Goal: Task Accomplishment & Management: Manage account settings

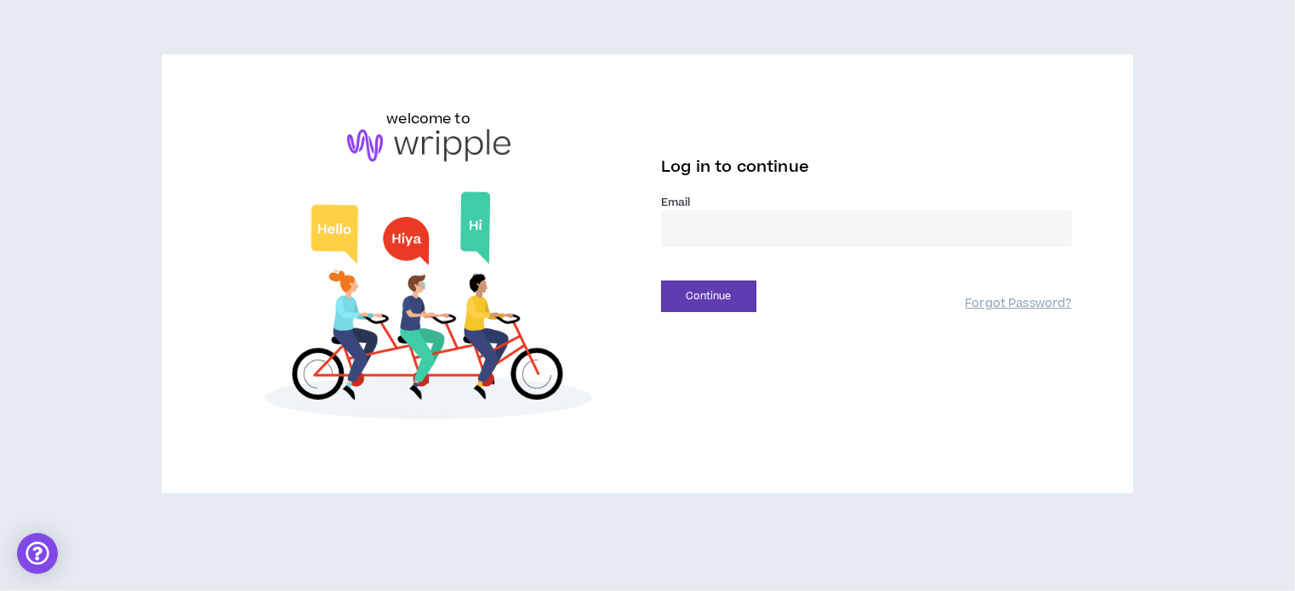
click at [698, 225] on input "email" at bounding box center [866, 228] width 411 height 37
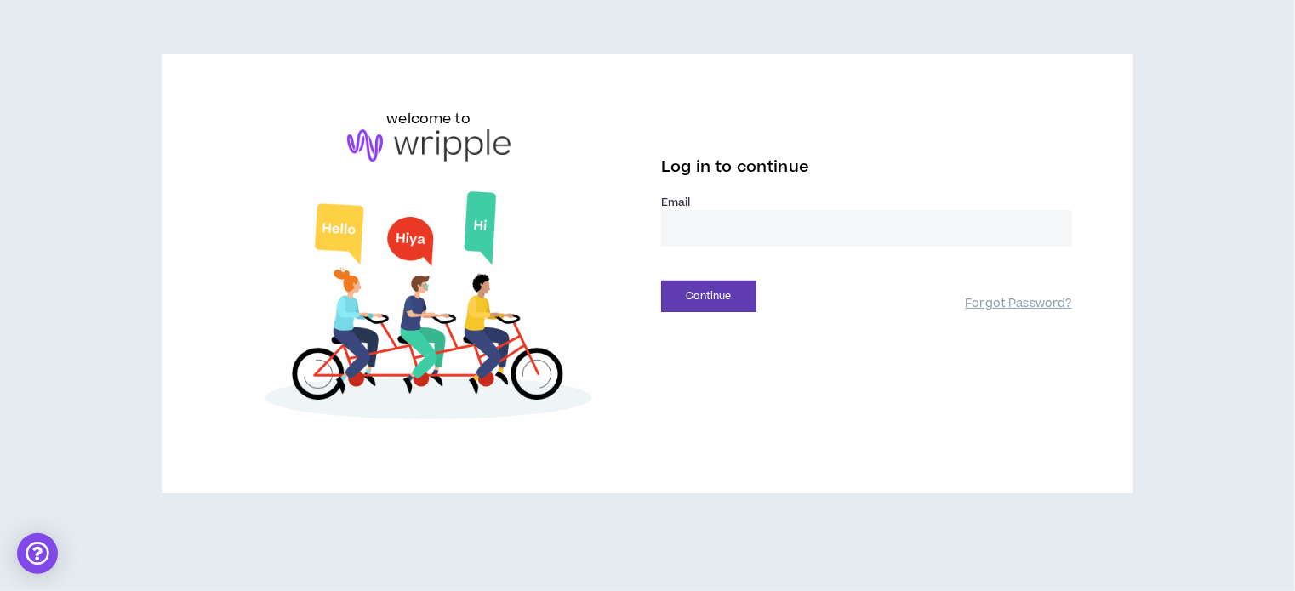
type input "**********"
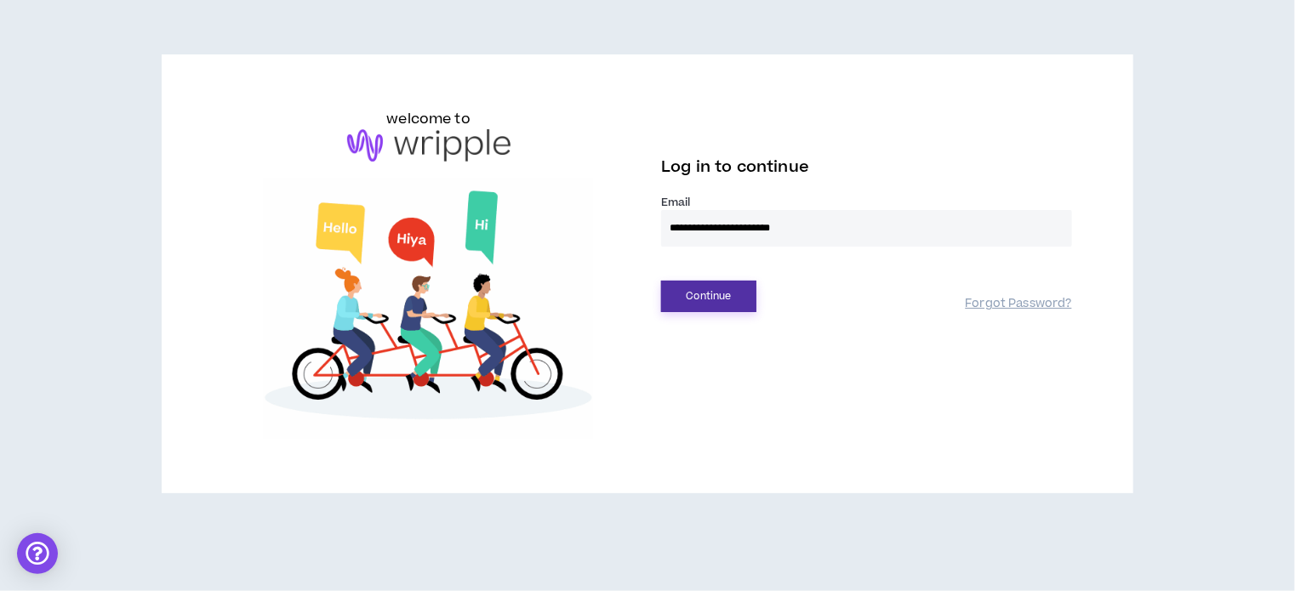
click at [678, 293] on button "Continue" at bounding box center [708, 296] width 95 height 31
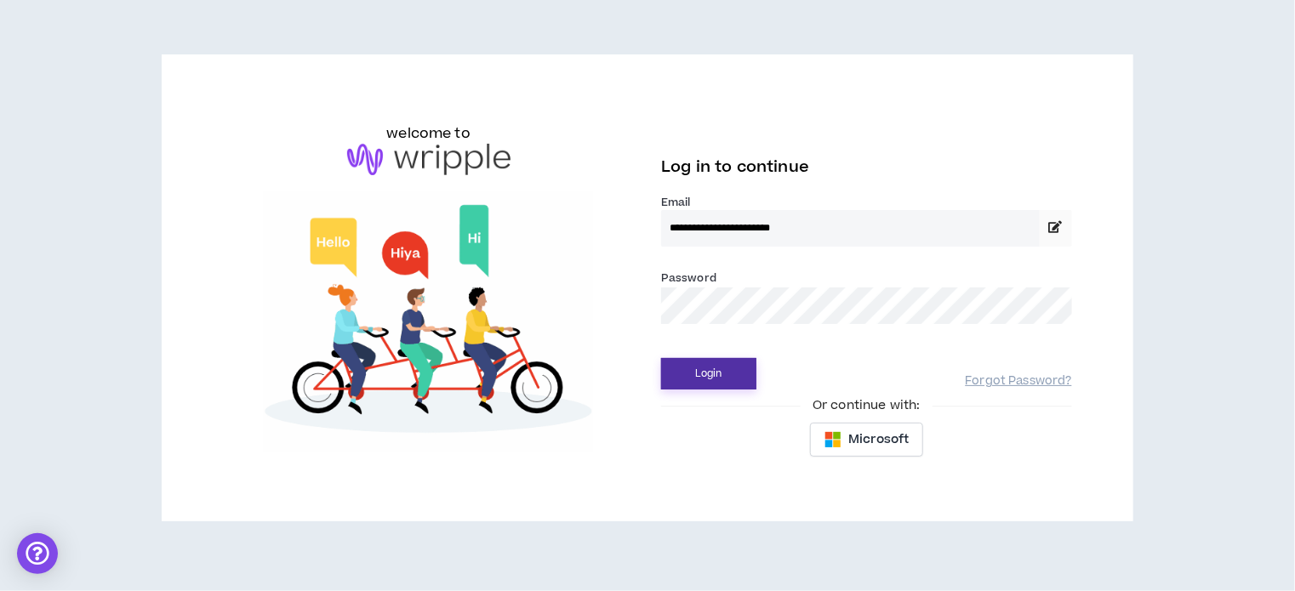
click at [724, 384] on button "Login" at bounding box center [708, 373] width 95 height 31
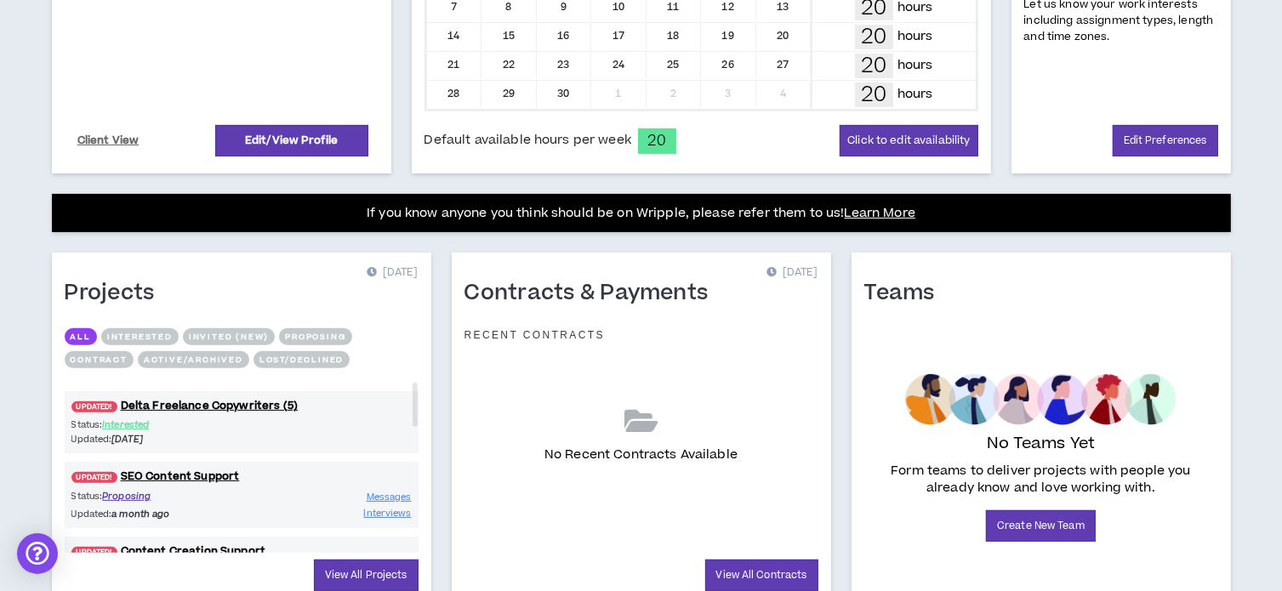
scroll to position [555, 0]
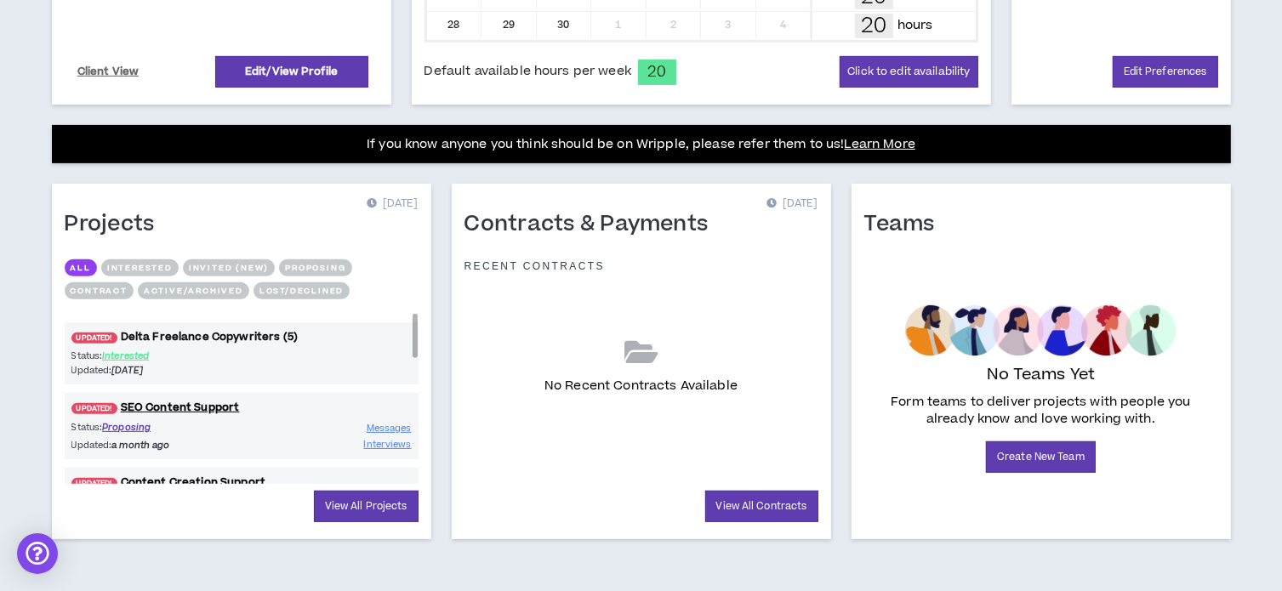
click at [219, 330] on link "UPDATED! Delta Freelance Copywriters (5)" at bounding box center [242, 337] width 354 height 16
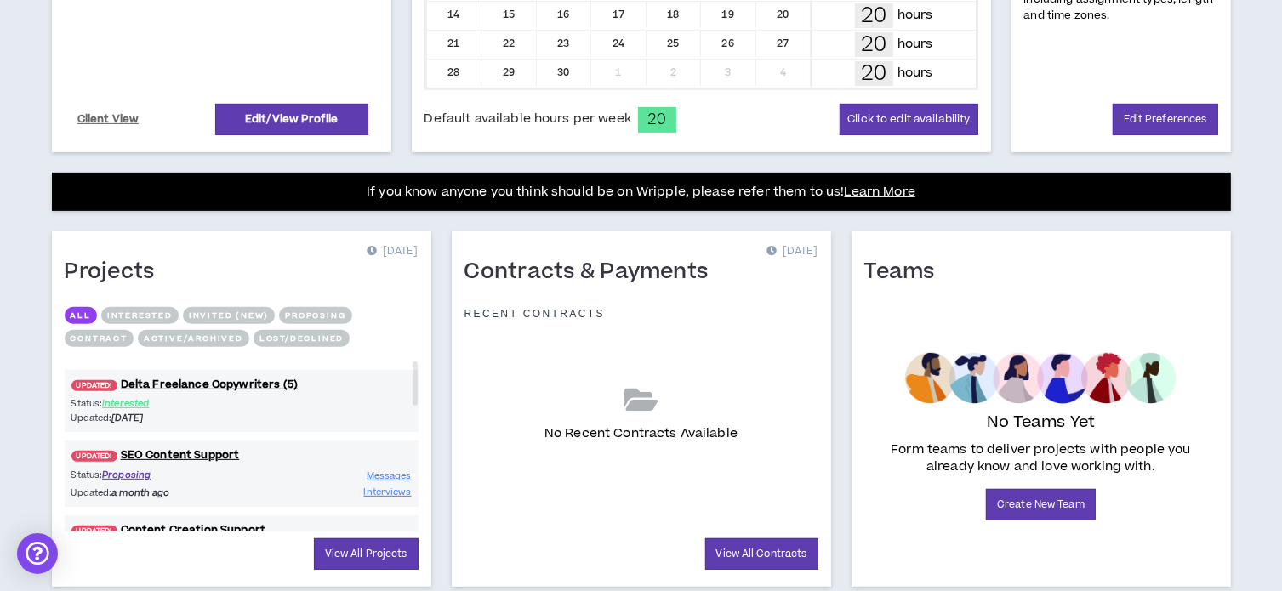
scroll to position [555, 0]
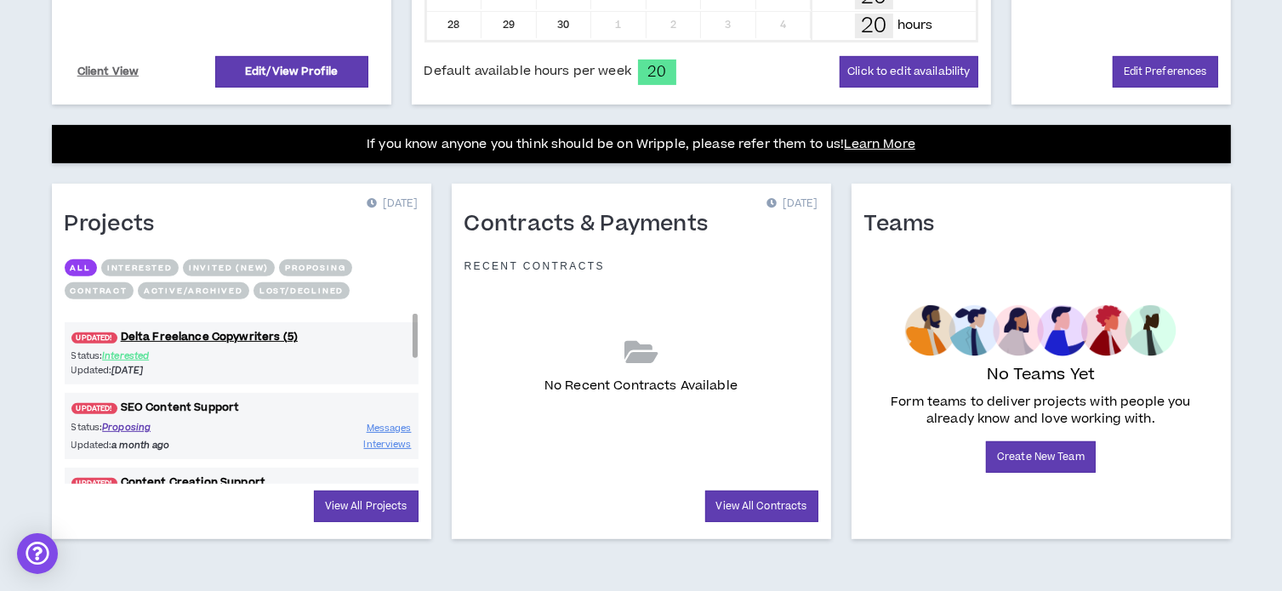
click at [170, 407] on link "UPDATED! SEO Content Support" at bounding box center [242, 408] width 354 height 16
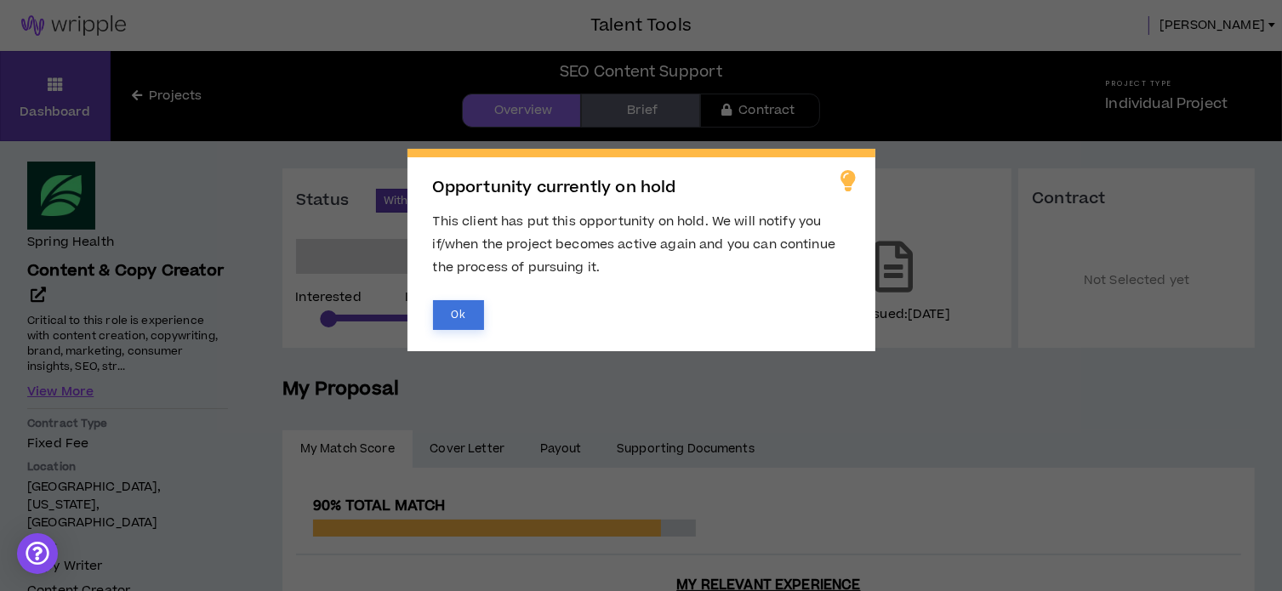
click at [469, 320] on button "Ok" at bounding box center [458, 315] width 51 height 30
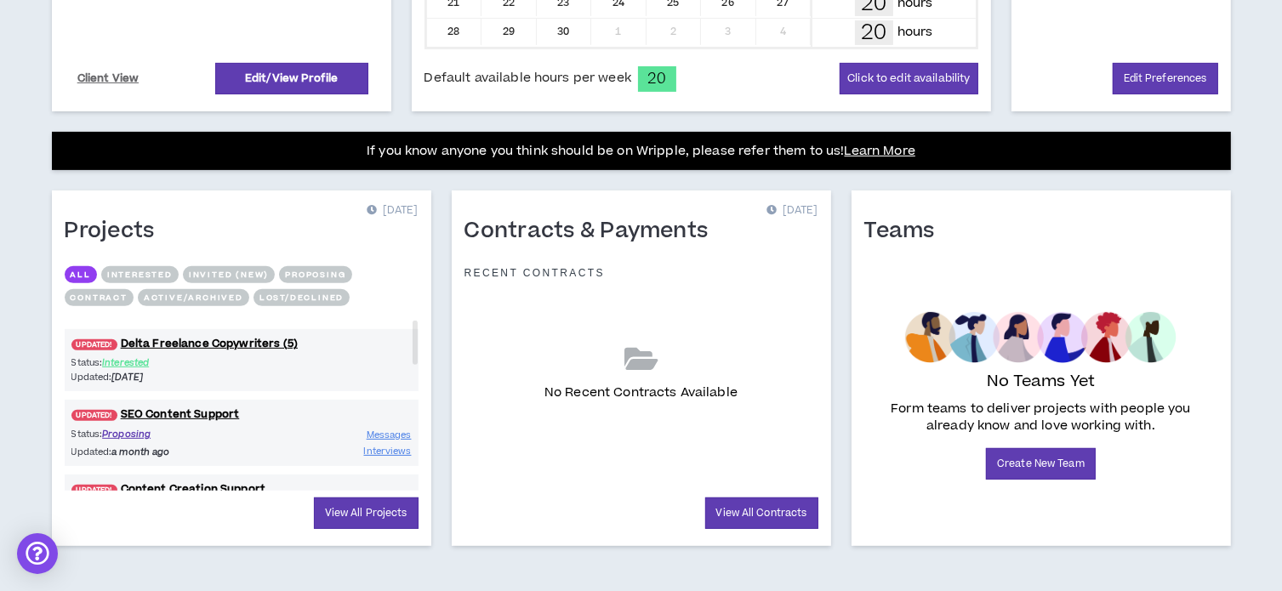
scroll to position [555, 0]
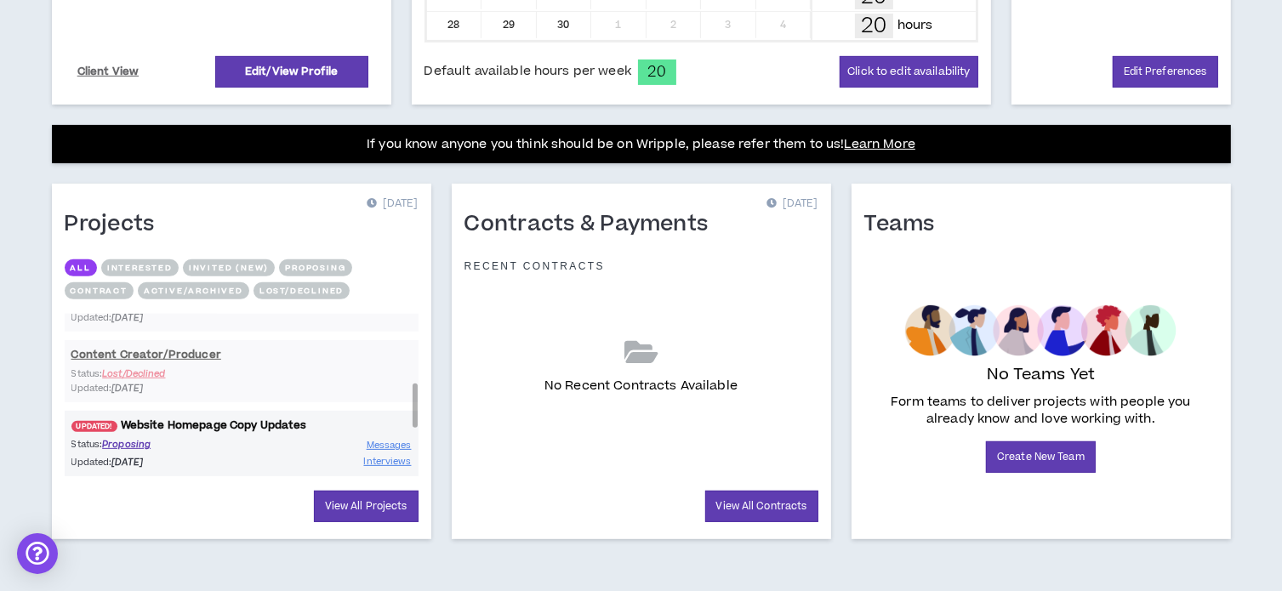
click at [206, 421] on link "UPDATED! Website Homepage Copy Updates" at bounding box center [242, 426] width 354 height 16
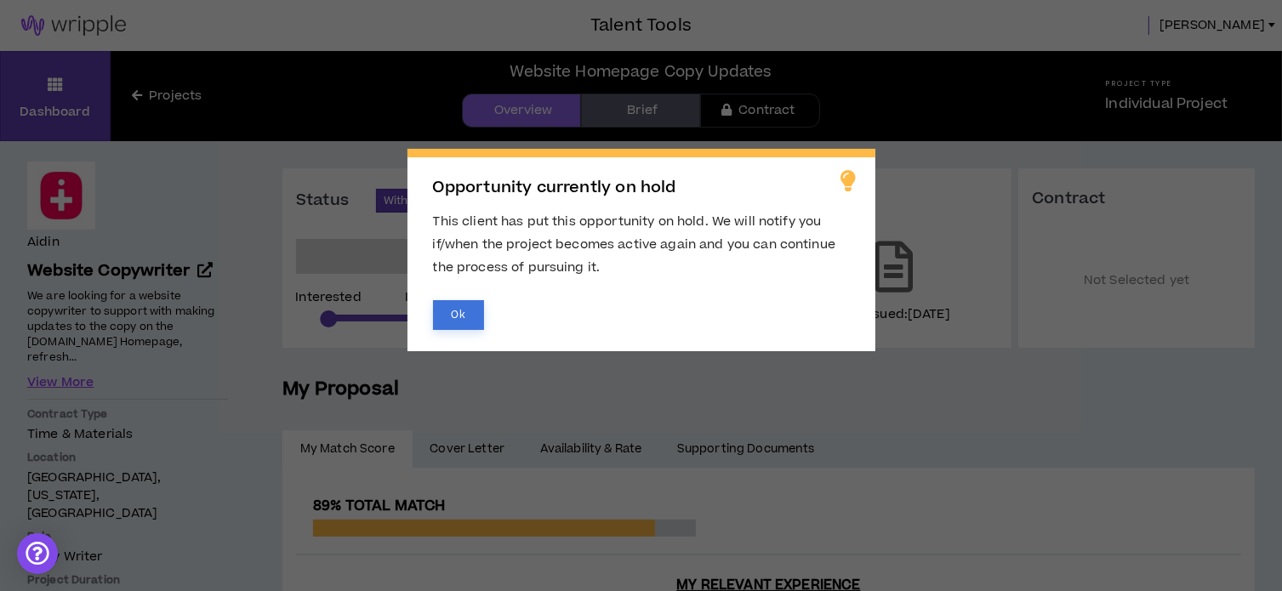
click at [470, 319] on button "Ok" at bounding box center [458, 315] width 51 height 30
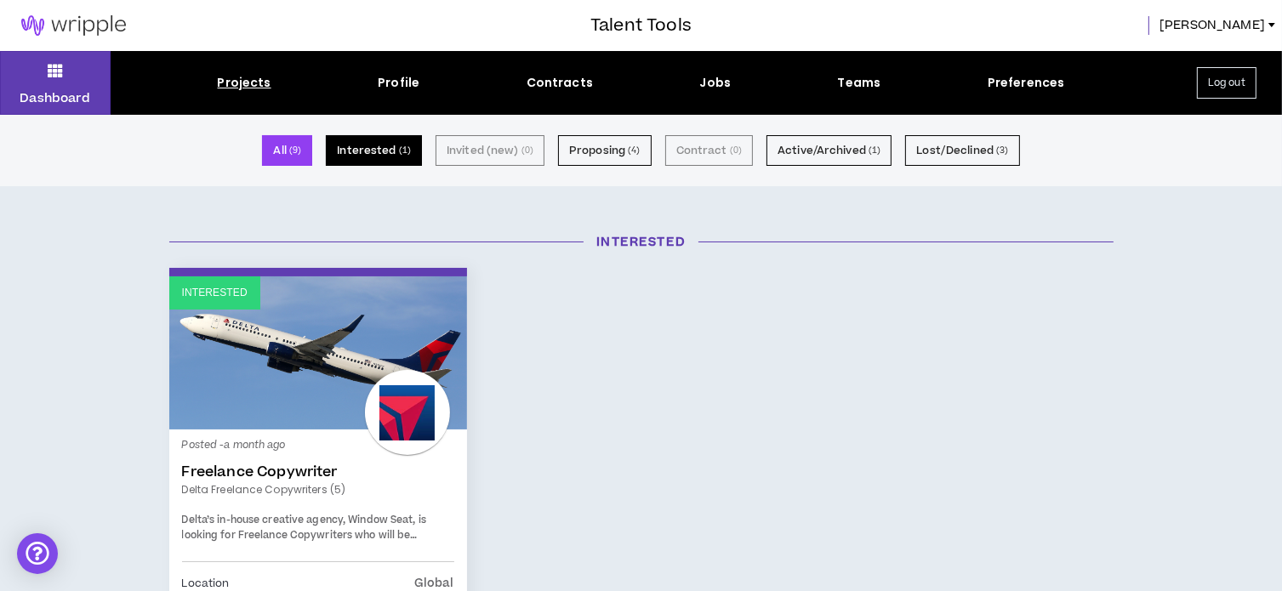
click at [381, 159] on button "Interested ( 1 )" at bounding box center [374, 150] width 96 height 31
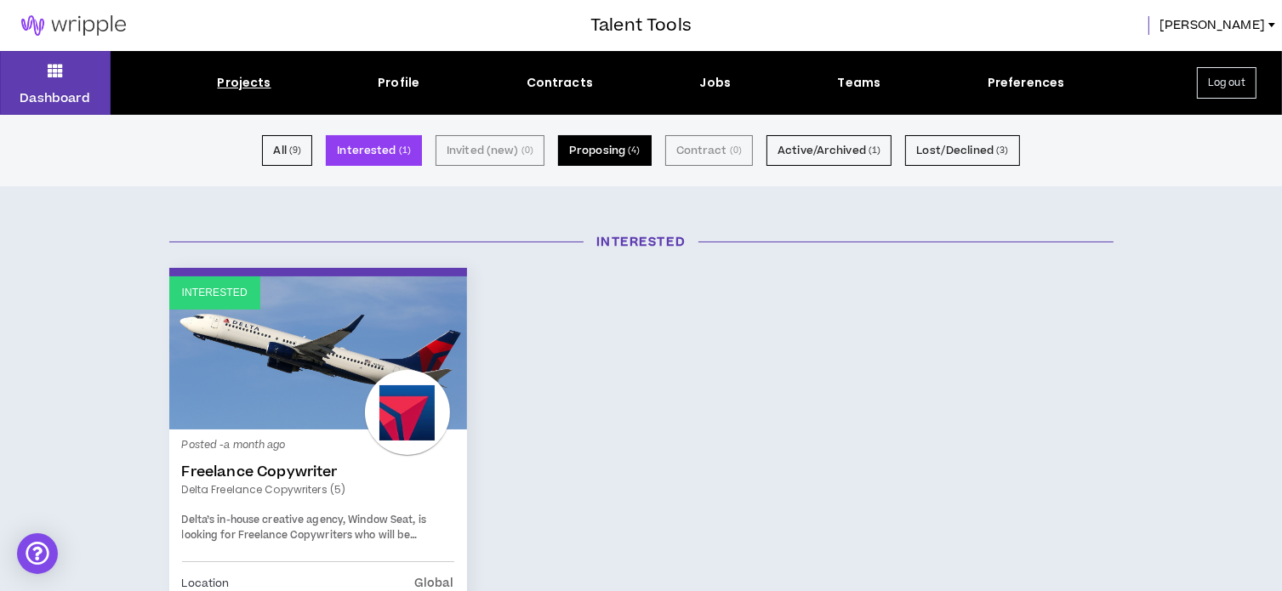
click at [590, 150] on button "Proposing ( 4 )" at bounding box center [605, 150] width 94 height 31
